Goal: Task Accomplishment & Management: Use online tool/utility

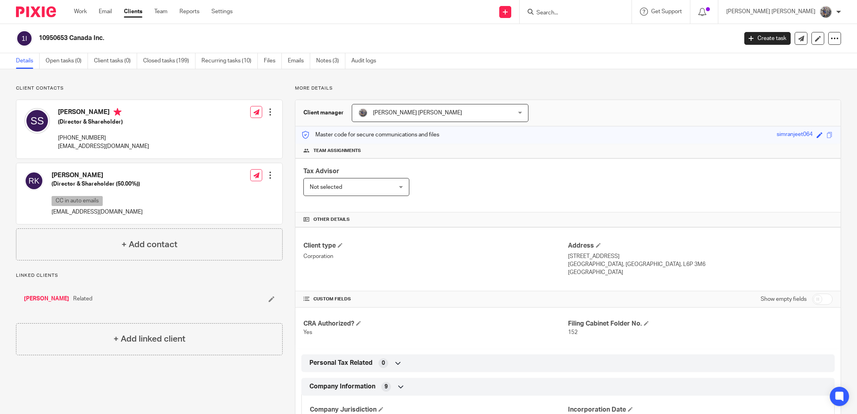
click at [575, 12] on input "Search" at bounding box center [572, 13] width 72 height 7
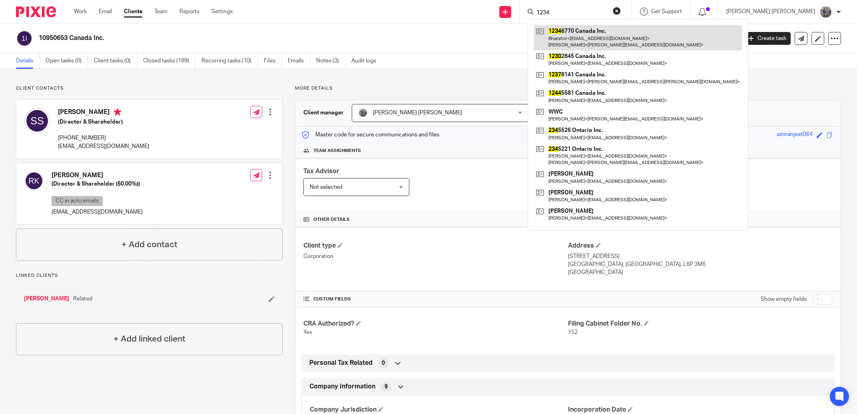
type input "1234"
click at [590, 37] on link at bounding box center [638, 37] width 208 height 25
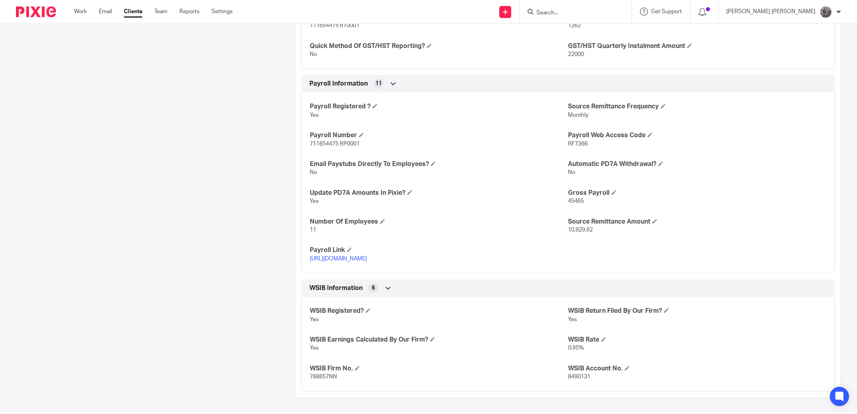
scroll to position [431, 0]
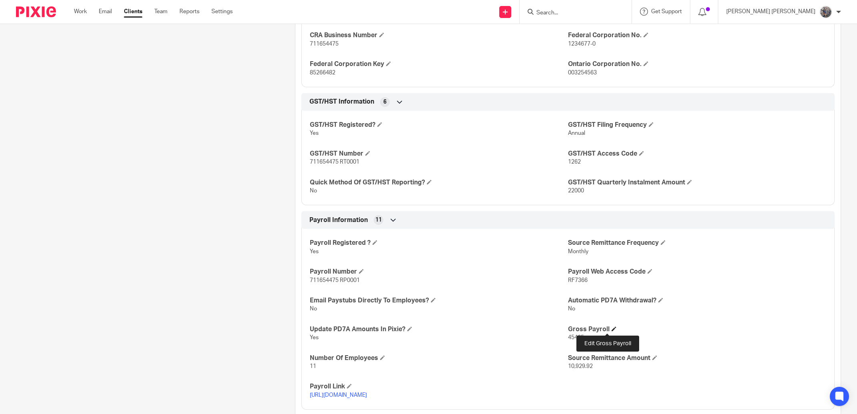
click at [612, 328] on span at bounding box center [614, 328] width 5 height 5
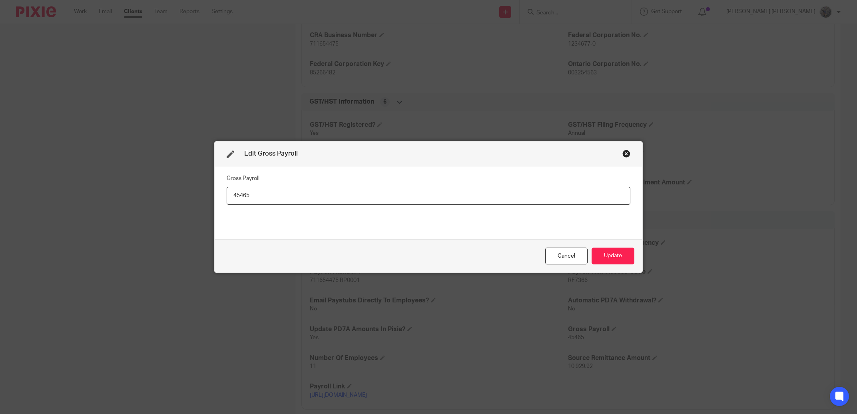
drag, startPoint x: 254, startPoint y: 198, endPoint x: 195, endPoint y: 196, distance: 59.2
click at [227, 196] on input "45465" at bounding box center [429, 196] width 404 height 18
type input "47422"
click at [599, 255] on button "Update" at bounding box center [613, 255] width 43 height 17
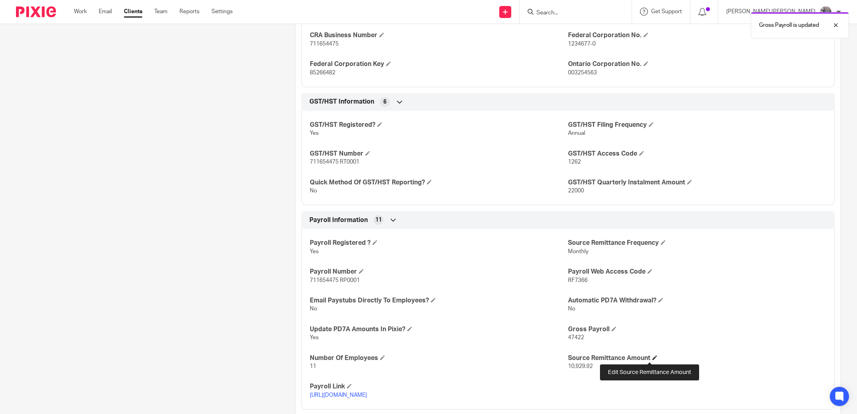
click at [653, 357] on span at bounding box center [655, 357] width 5 height 5
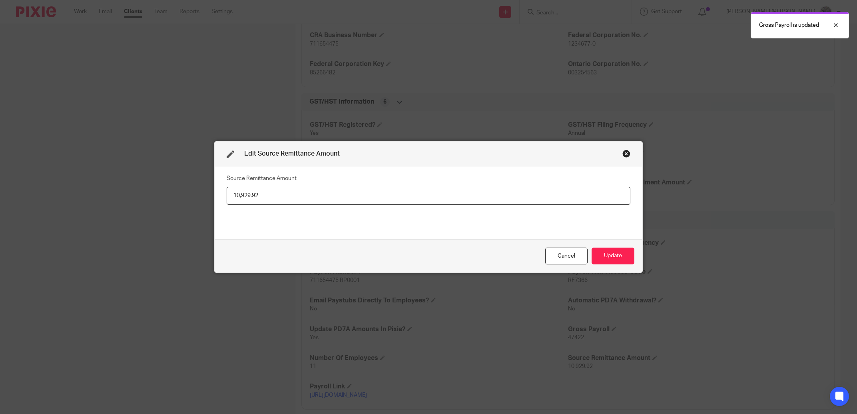
drag, startPoint x: 265, startPoint y: 194, endPoint x: 228, endPoint y: 195, distance: 37.2
click at [228, 195] on input "10,929.92" at bounding box center [429, 196] width 404 height 18
type input "11,409.82"
click at [612, 257] on button "Update" at bounding box center [613, 255] width 43 height 17
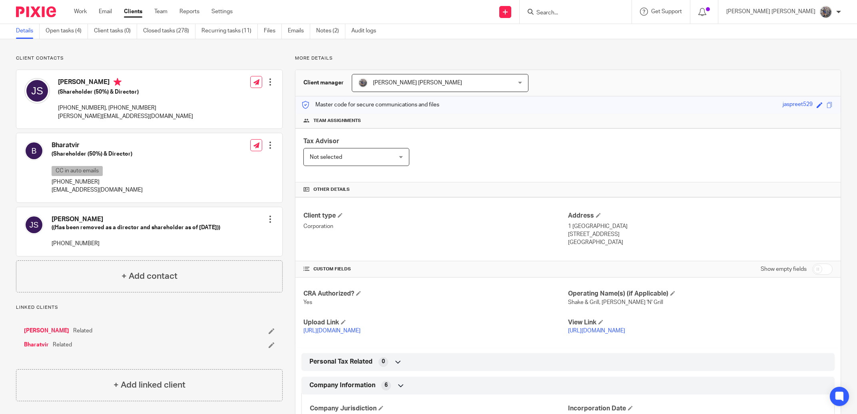
scroll to position [0, 0]
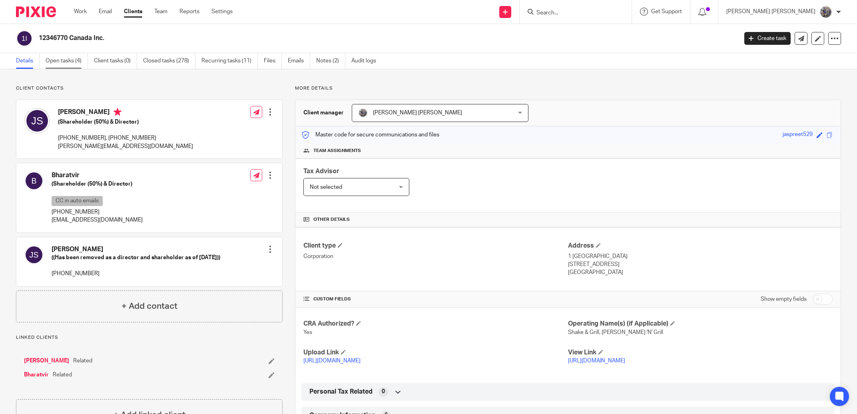
click at [82, 64] on link "Open tasks (4)" at bounding box center [67, 61] width 42 height 16
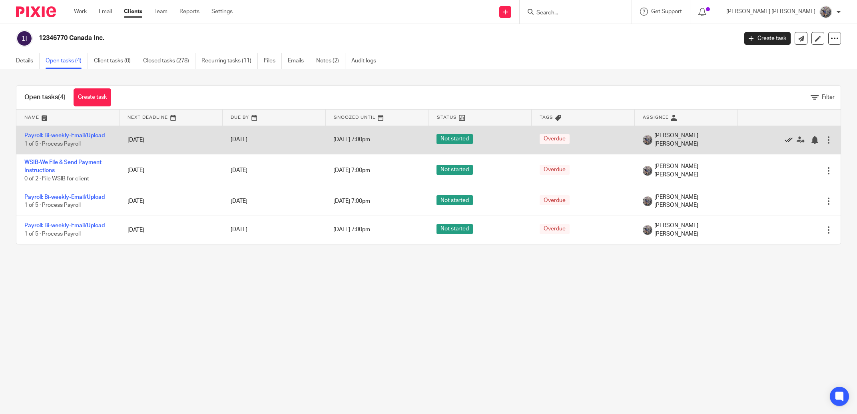
click at [785, 141] on icon at bounding box center [789, 140] width 8 height 8
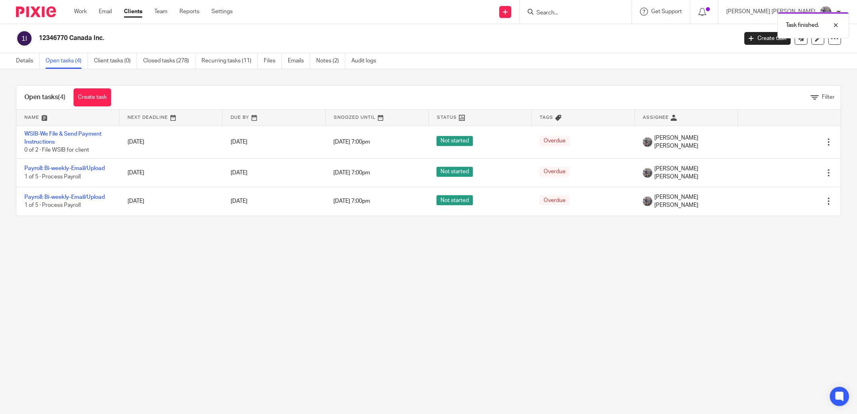
click at [785, 141] on icon at bounding box center [789, 142] width 8 height 8
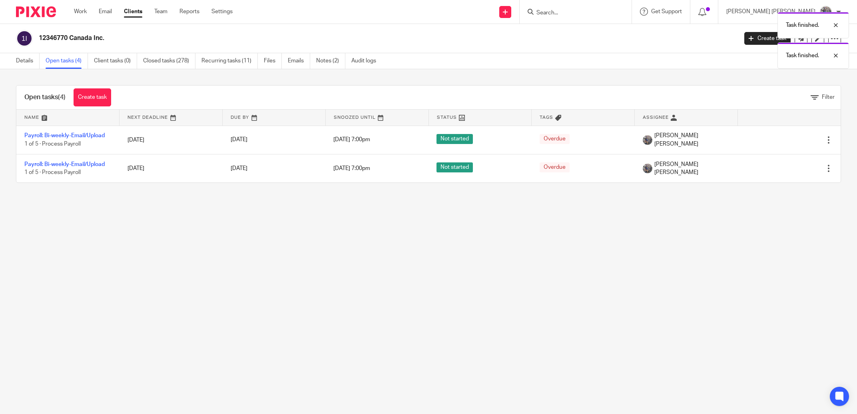
click at [785, 141] on icon at bounding box center [789, 140] width 8 height 8
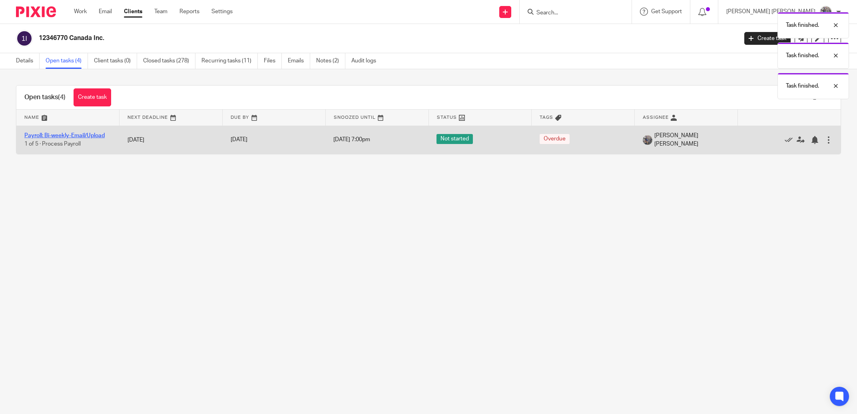
click at [69, 136] on link "Payroll: Bi-weekly-Email/Upload" at bounding box center [64, 136] width 80 height 6
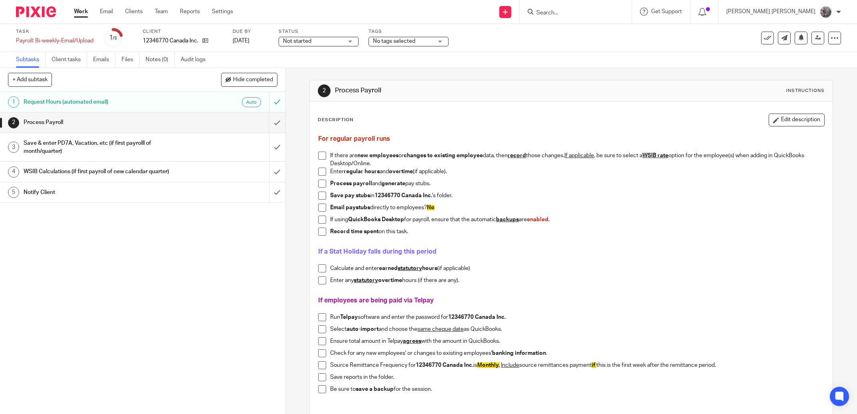
click at [144, 191] on h1 "Notify Client" at bounding box center [103, 192] width 158 height 12
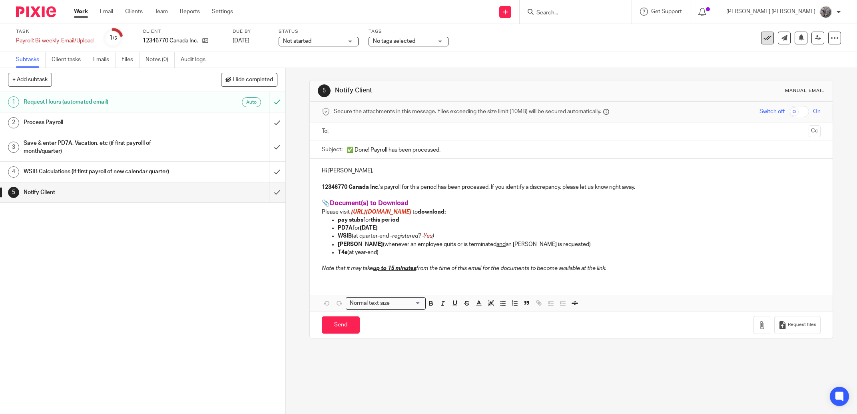
click at [762, 43] on button at bounding box center [767, 38] width 13 height 13
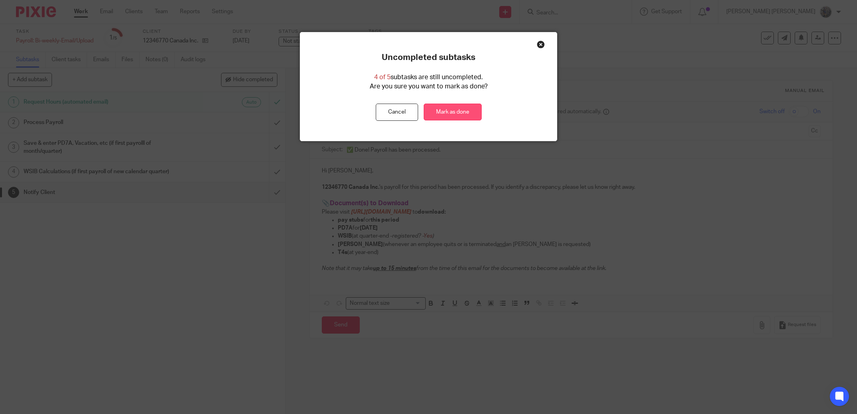
click at [471, 112] on link "Mark as done" at bounding box center [453, 112] width 58 height 17
